Goal: Information Seeking & Learning: Learn about a topic

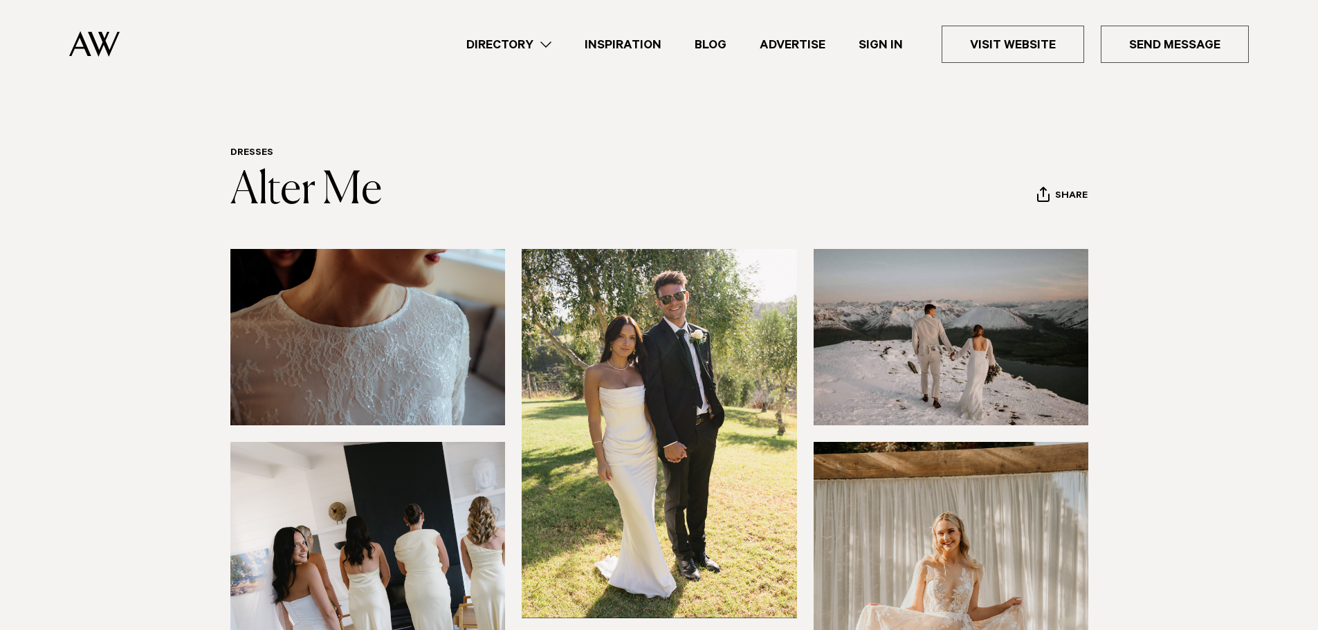
click at [945, 543] on img at bounding box center [951, 626] width 275 height 369
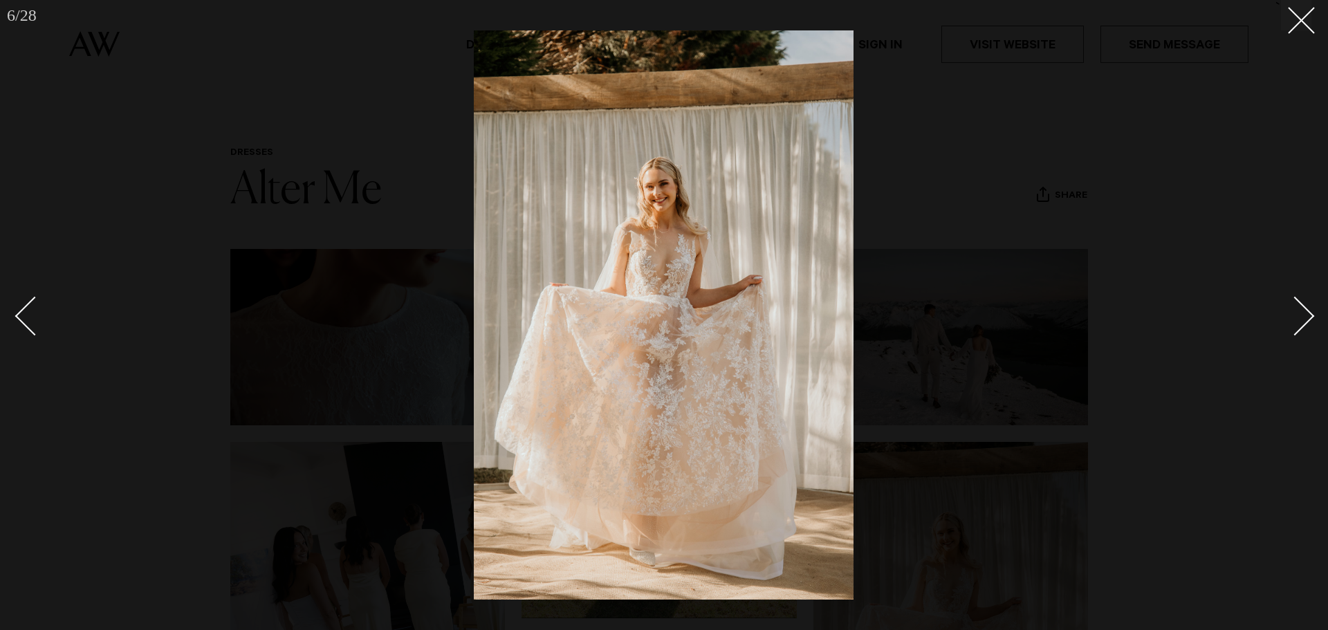
click at [1296, 309] on div "Next slide" at bounding box center [1295, 315] width 39 height 39
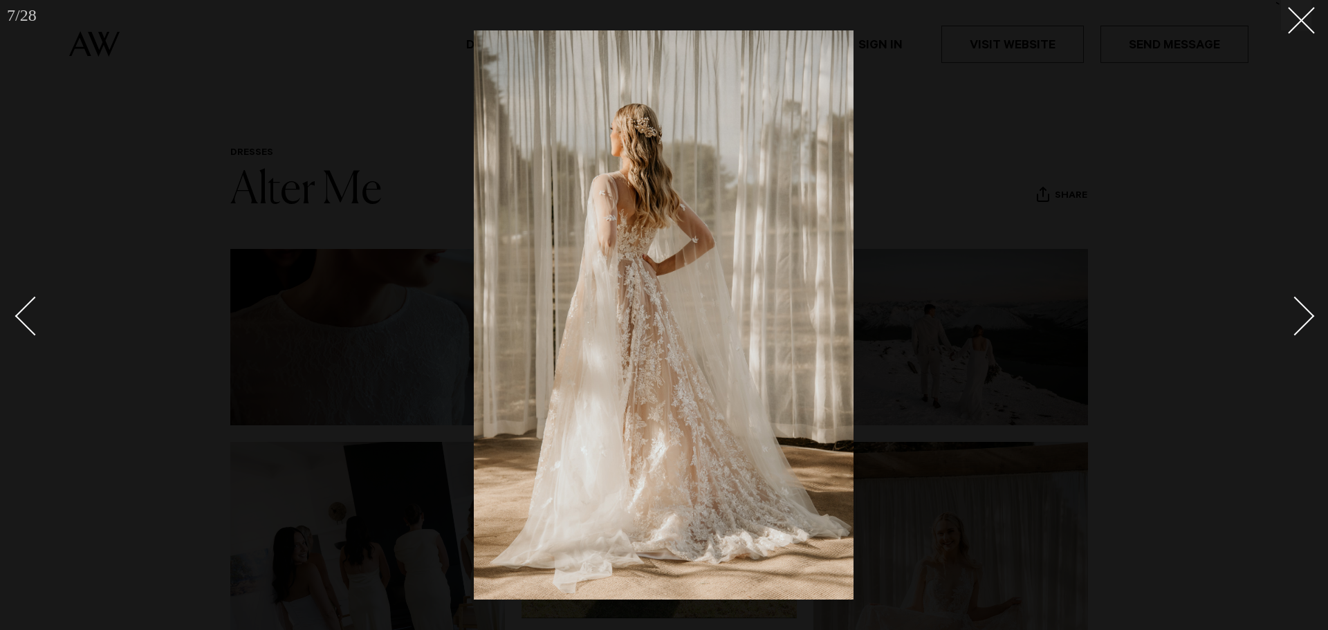
click at [1296, 309] on div "Next slide" at bounding box center [1295, 315] width 39 height 39
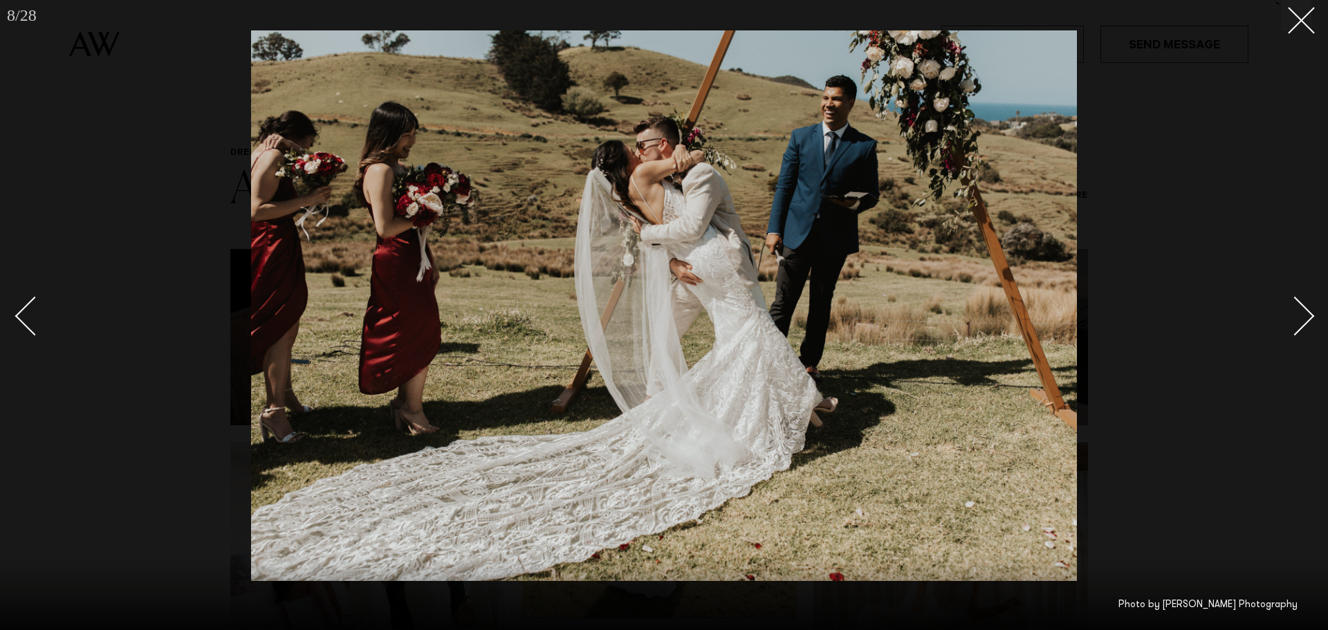
click at [1296, 309] on div "Next slide" at bounding box center [1295, 315] width 39 height 39
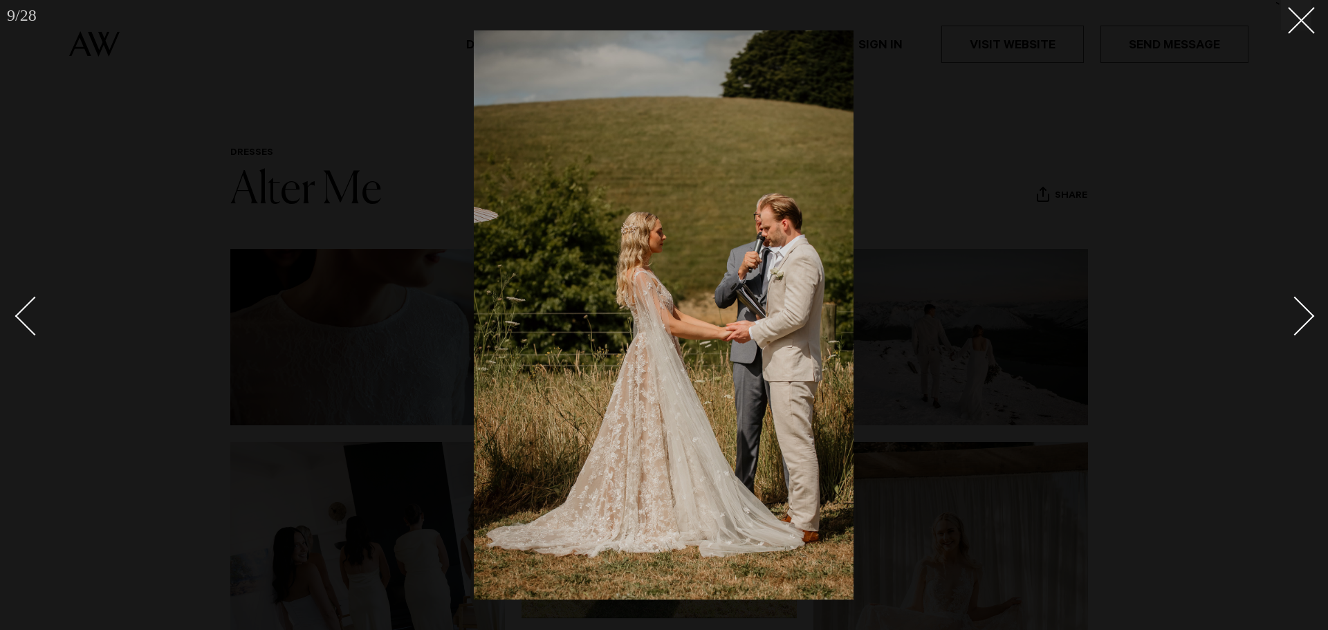
click at [1296, 309] on div "Next slide" at bounding box center [1295, 315] width 39 height 39
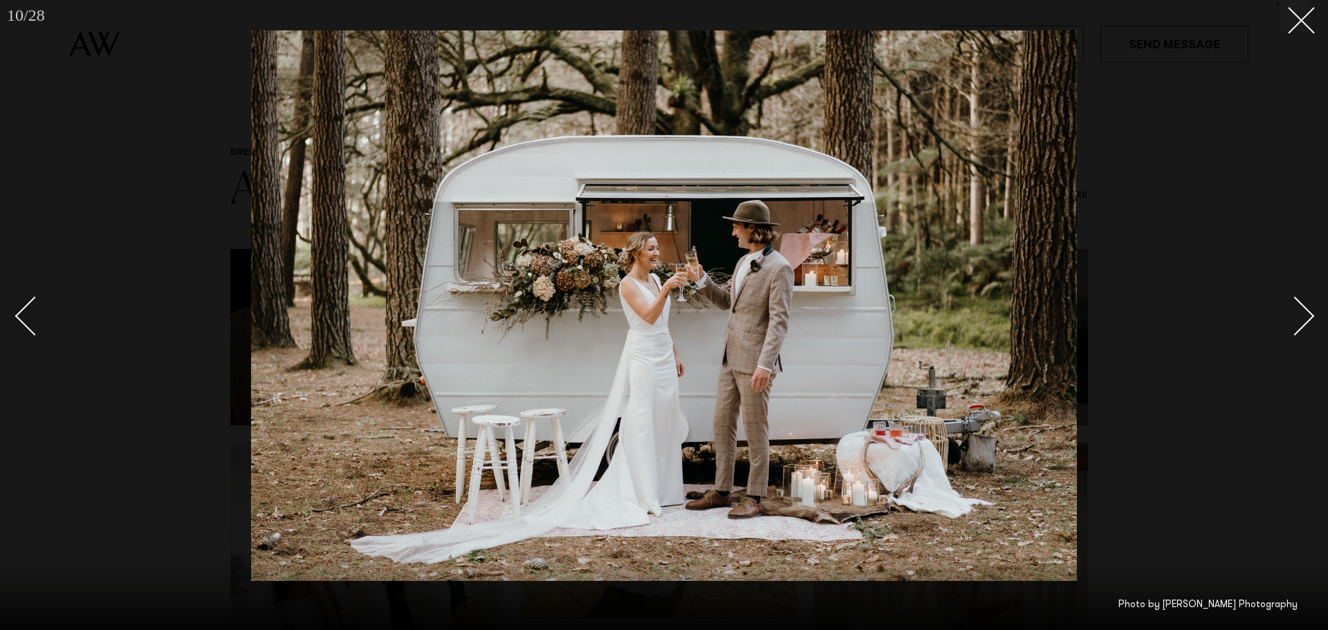
click at [1296, 309] on div "Next slide" at bounding box center [1295, 315] width 39 height 39
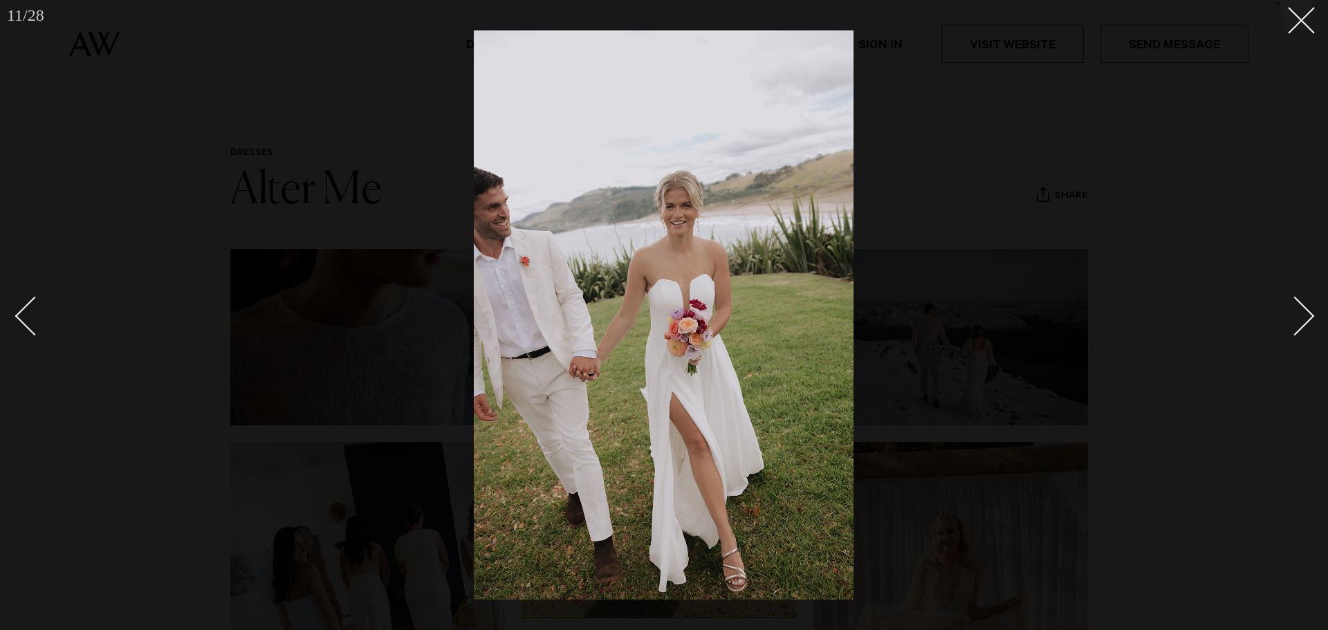
click at [1296, 309] on div "Next slide" at bounding box center [1295, 315] width 39 height 39
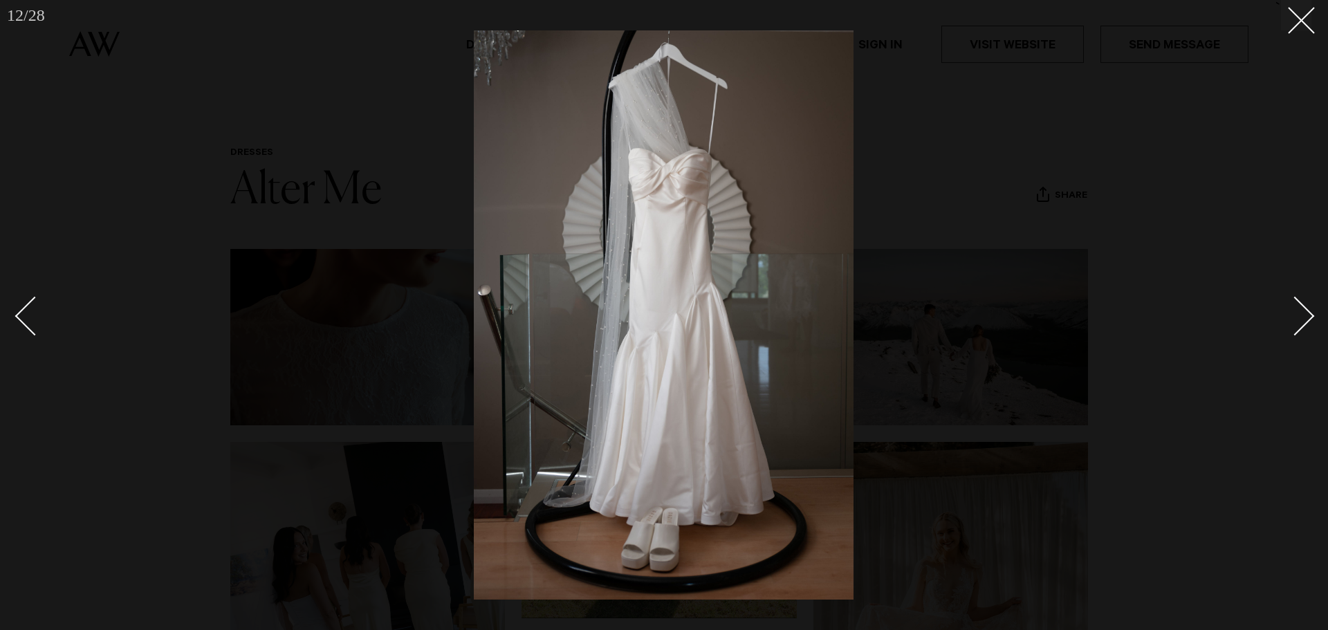
click at [1296, 309] on div "Next slide" at bounding box center [1295, 315] width 39 height 39
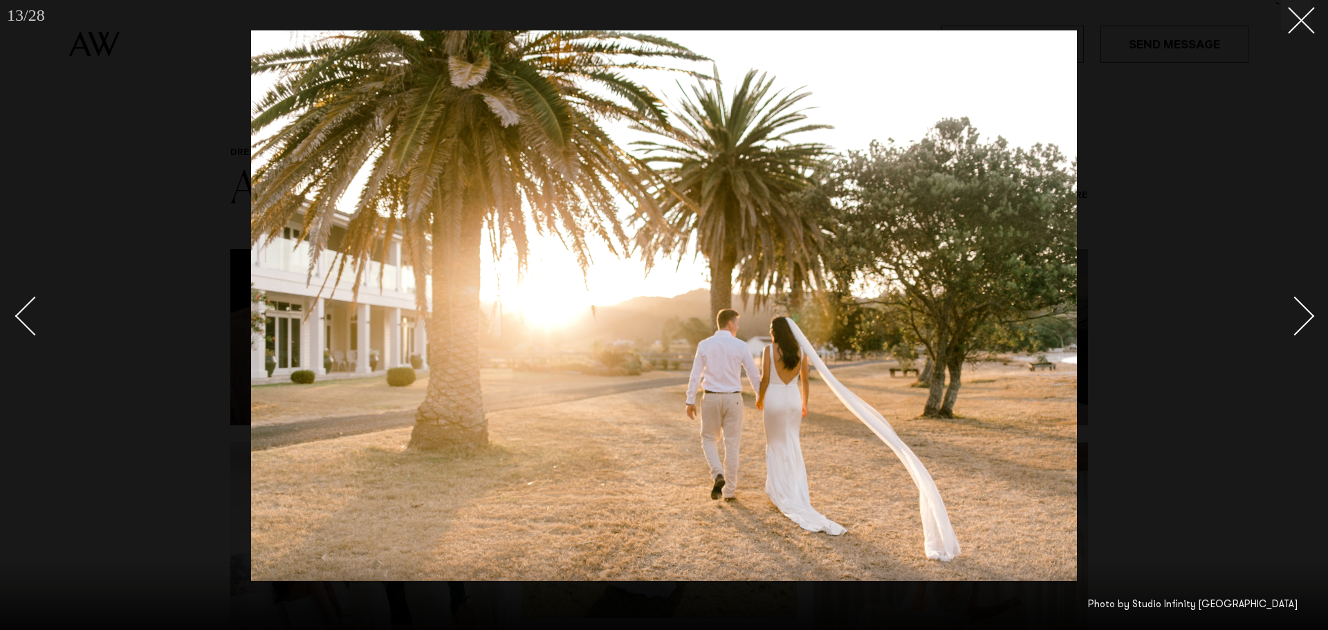
click at [1296, 309] on div "Next slide" at bounding box center [1295, 315] width 39 height 39
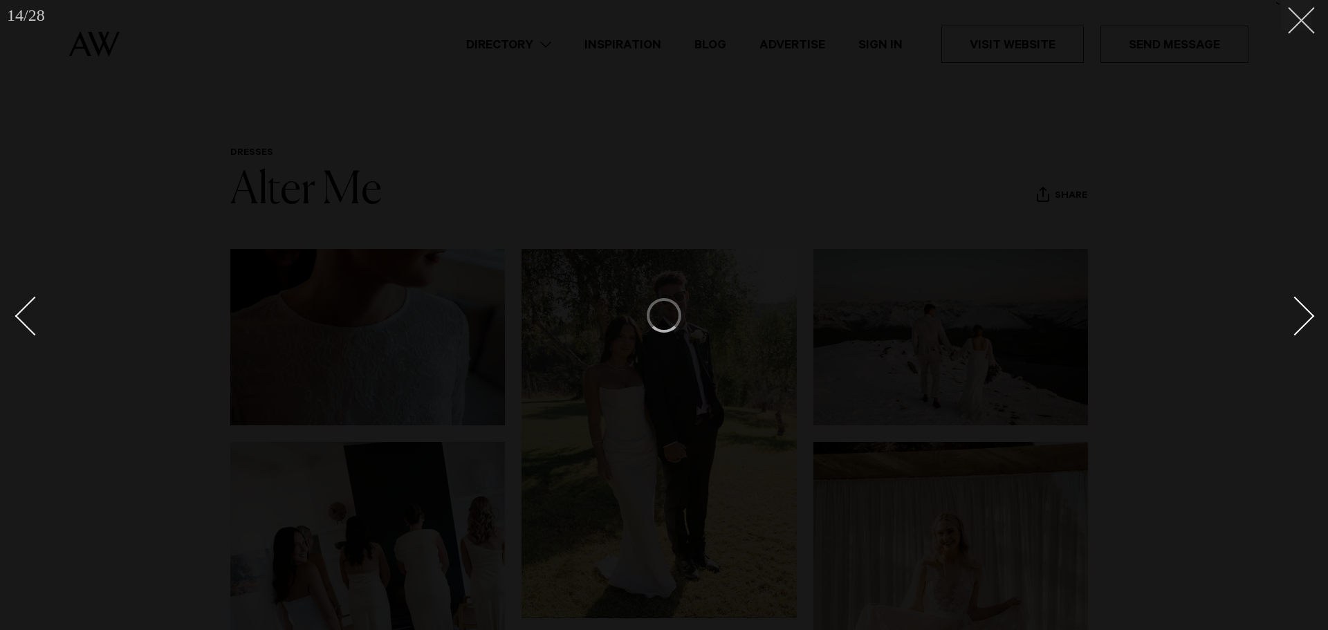
click at [1301, 15] on icon at bounding box center [1296, 15] width 17 height 17
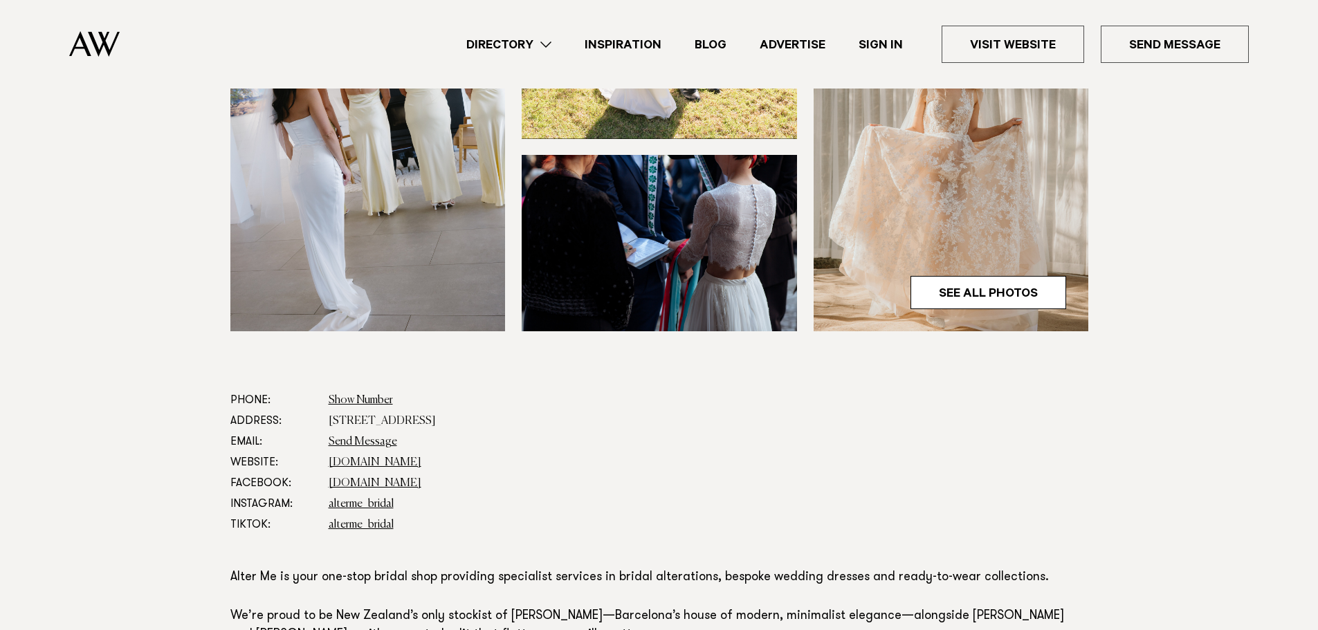
scroll to position [487, 0]
